Goal: Task Accomplishment & Management: Use online tool/utility

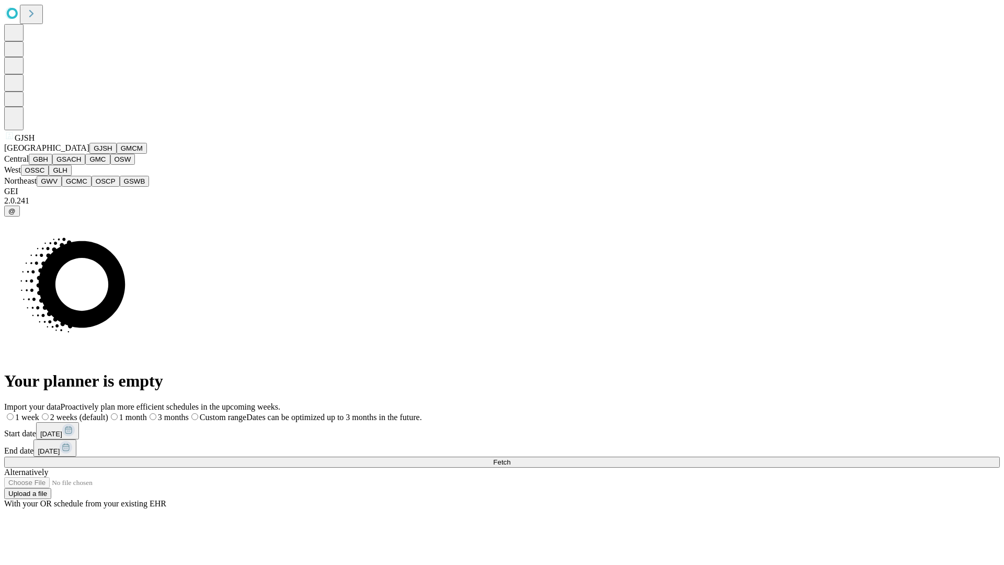
click at [89, 154] on button "GJSH" at bounding box center [102, 148] width 27 height 11
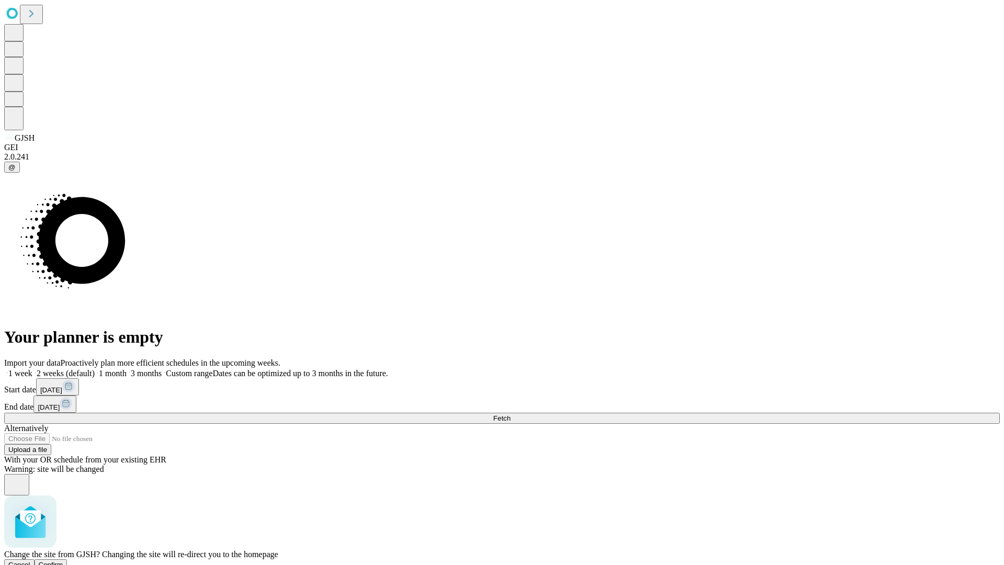
click at [63, 560] on span "Confirm" at bounding box center [51, 564] width 25 height 8
click at [95, 369] on label "2 weeks (default)" at bounding box center [63, 373] width 62 height 9
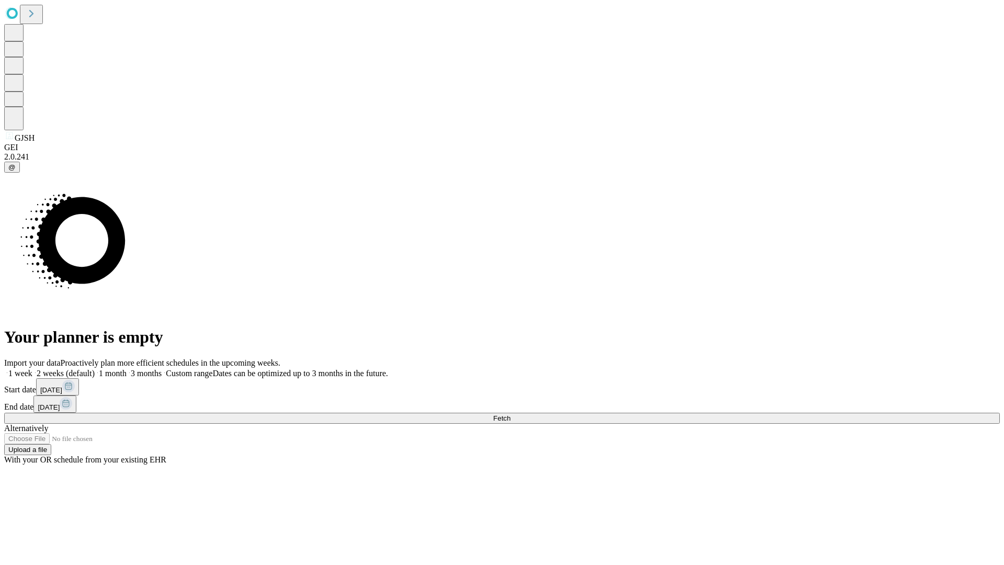
click at [510, 414] on span "Fetch" at bounding box center [501, 418] width 17 height 8
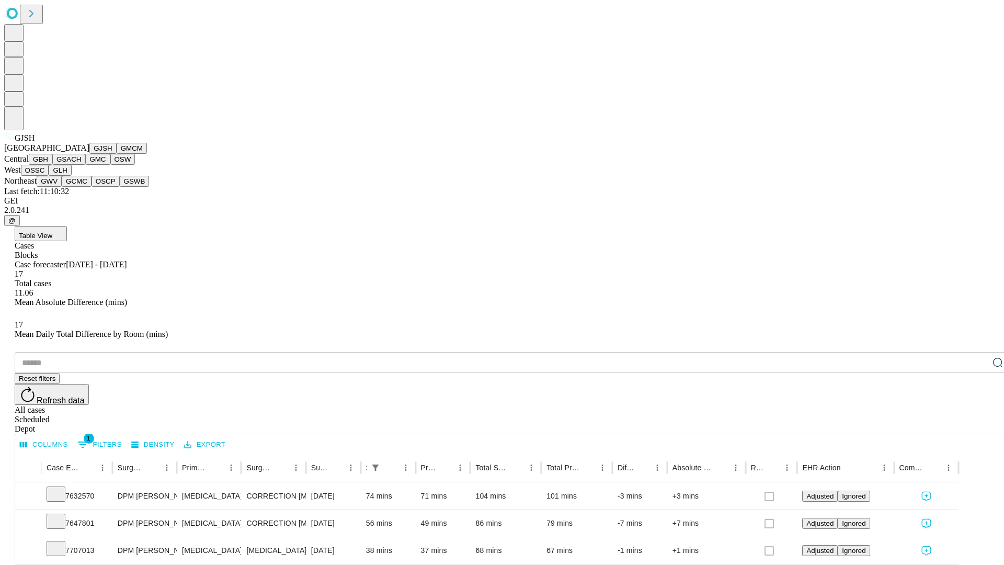
click at [117, 154] on button "GMCM" at bounding box center [132, 148] width 30 height 11
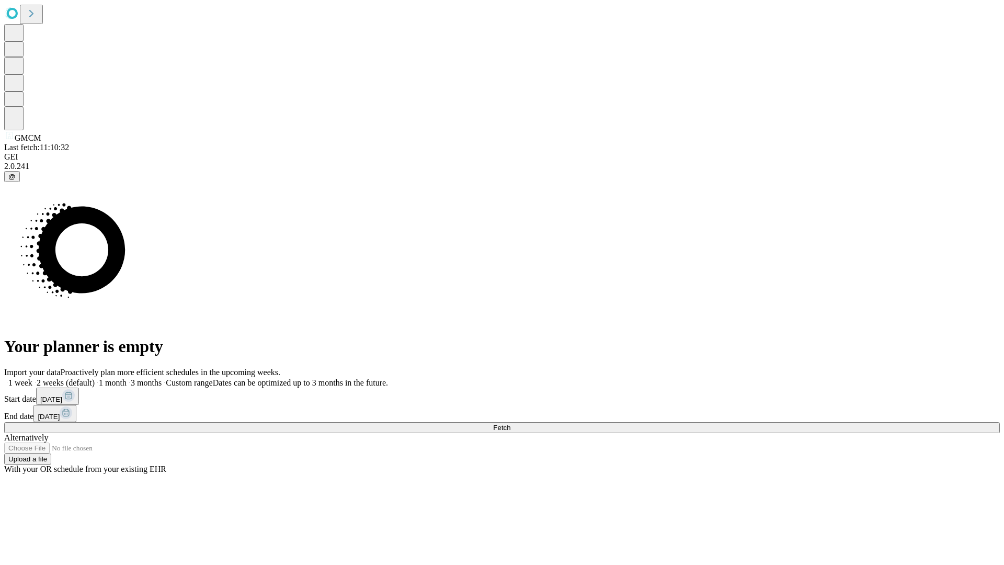
click at [95, 378] on label "2 weeks (default)" at bounding box center [63, 382] width 62 height 9
click at [510, 423] on span "Fetch" at bounding box center [501, 427] width 17 height 8
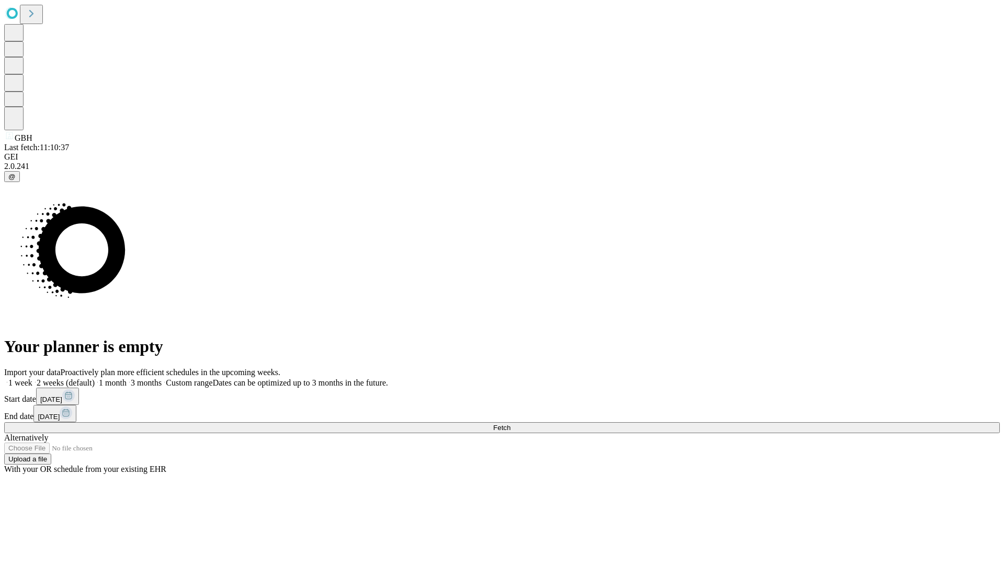
click at [95, 378] on label "2 weeks (default)" at bounding box center [63, 382] width 62 height 9
click at [510, 423] on span "Fetch" at bounding box center [501, 427] width 17 height 8
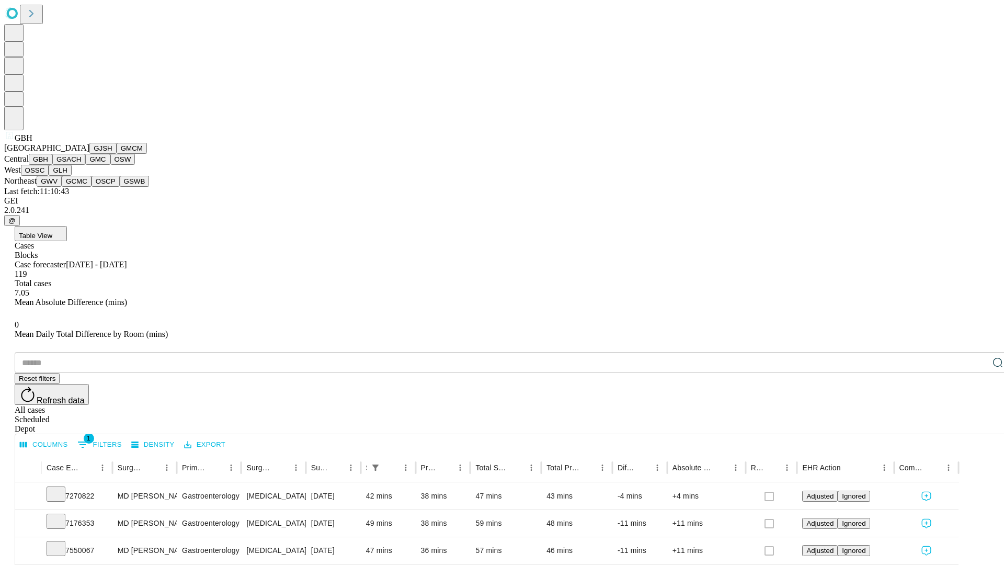
click at [81, 165] on button "GSACH" at bounding box center [68, 159] width 33 height 11
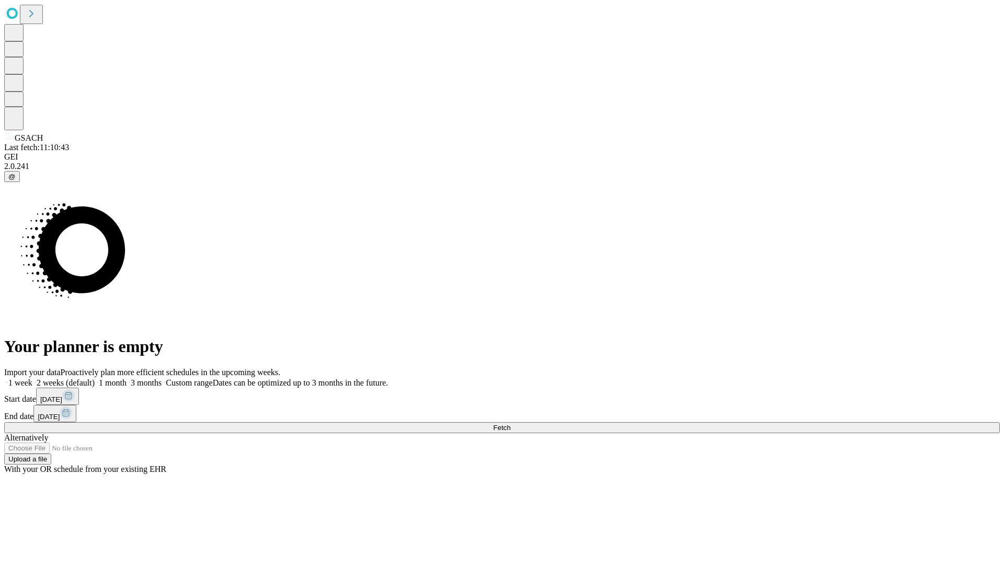
click at [510, 423] on span "Fetch" at bounding box center [501, 427] width 17 height 8
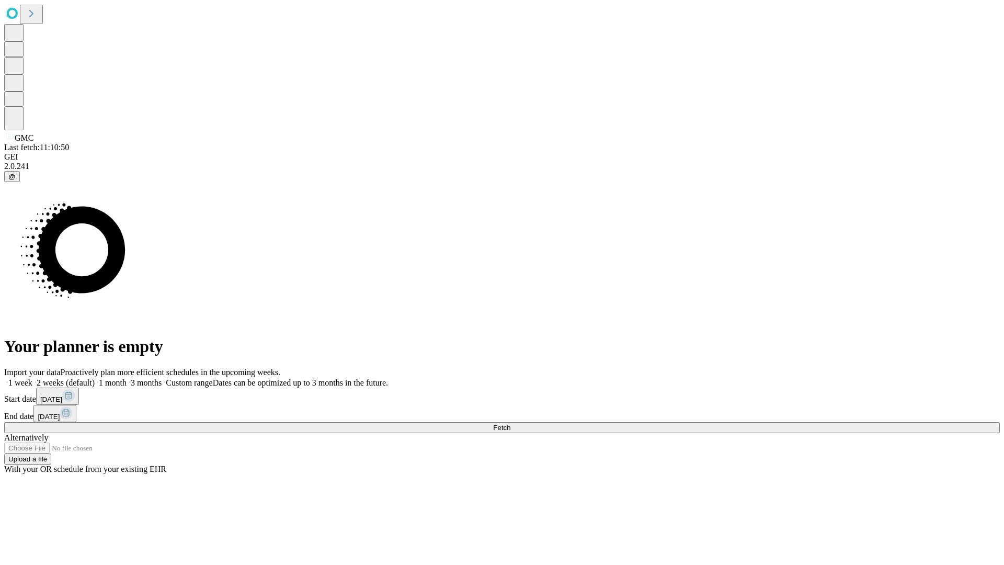
click at [95, 378] on label "2 weeks (default)" at bounding box center [63, 382] width 62 height 9
click at [510, 423] on span "Fetch" at bounding box center [501, 427] width 17 height 8
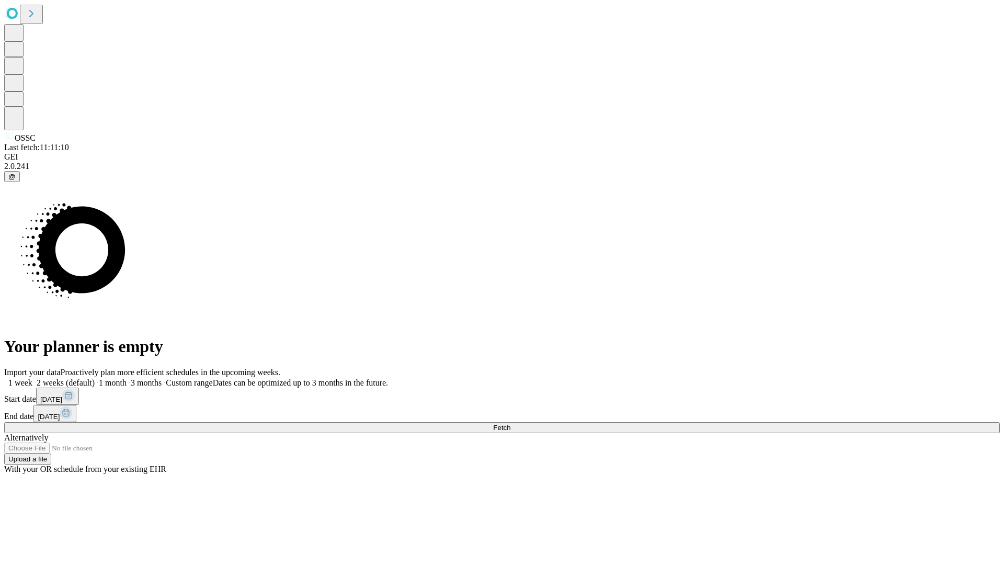
click at [95, 378] on label "2 weeks (default)" at bounding box center [63, 382] width 62 height 9
click at [510, 423] on span "Fetch" at bounding box center [501, 427] width 17 height 8
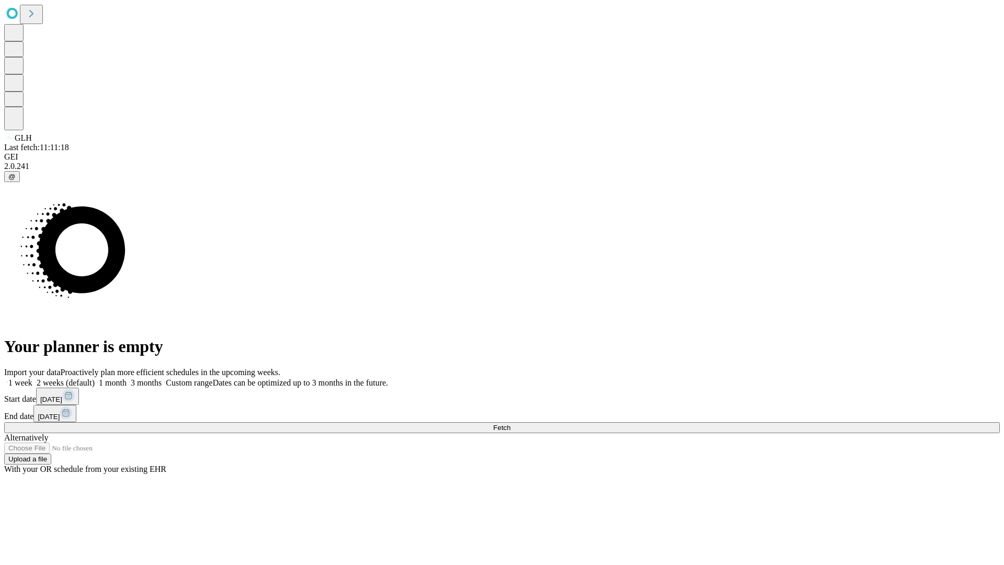
click at [95, 378] on label "2 weeks (default)" at bounding box center [63, 382] width 62 height 9
click at [510, 423] on span "Fetch" at bounding box center [501, 427] width 17 height 8
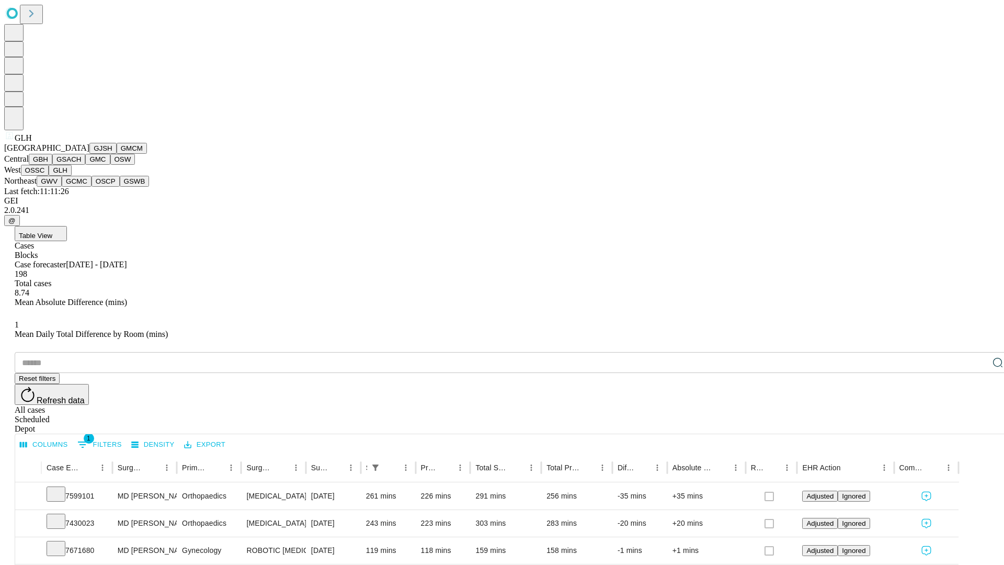
click at [62, 187] on button "GWV" at bounding box center [49, 181] width 25 height 11
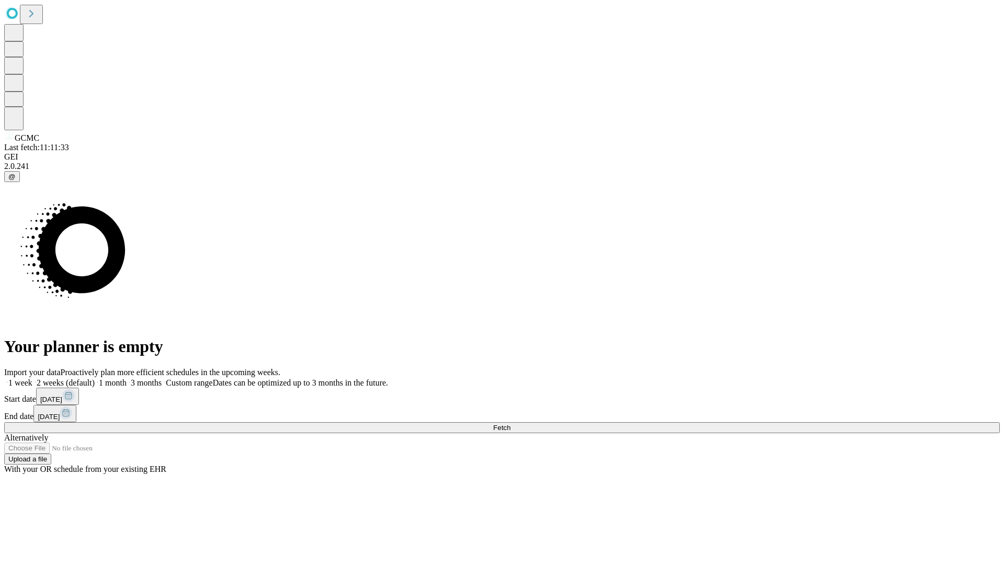
click at [95, 378] on label "2 weeks (default)" at bounding box center [63, 382] width 62 height 9
click at [510, 423] on span "Fetch" at bounding box center [501, 427] width 17 height 8
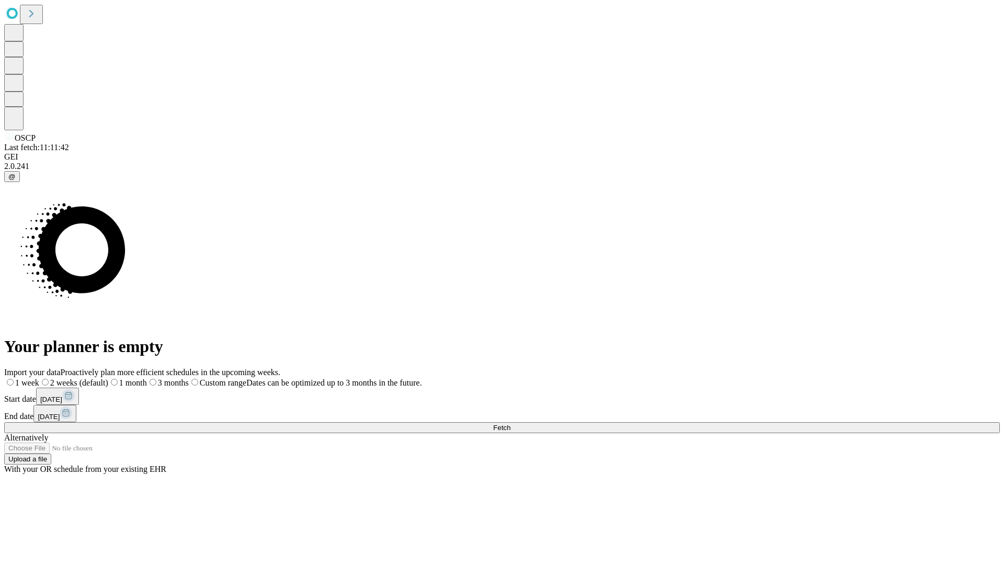
click at [510, 423] on span "Fetch" at bounding box center [501, 427] width 17 height 8
